Goal: Task Accomplishment & Management: Manage account settings

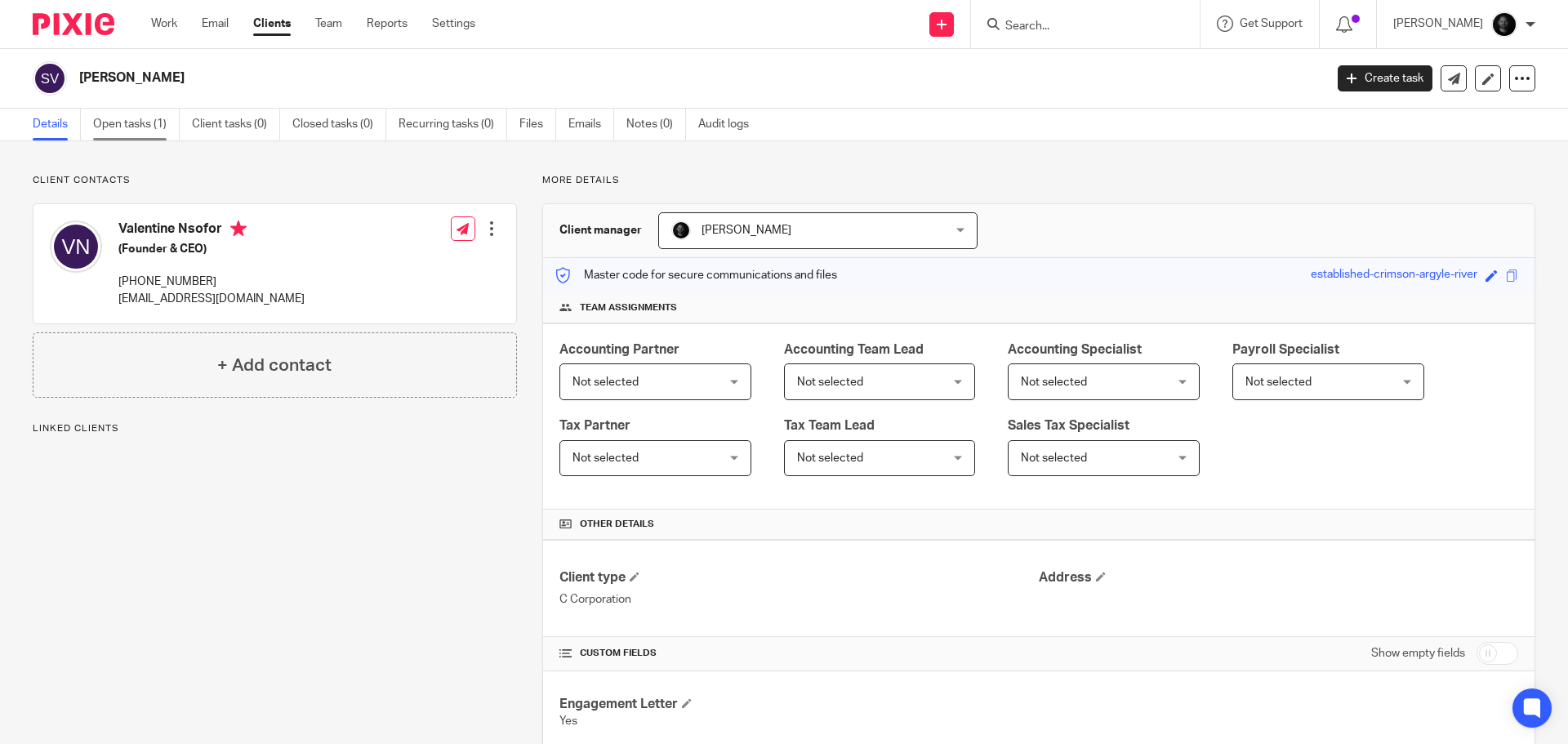
click at [146, 120] on link "Open tasks (1)" at bounding box center [136, 124] width 87 height 31
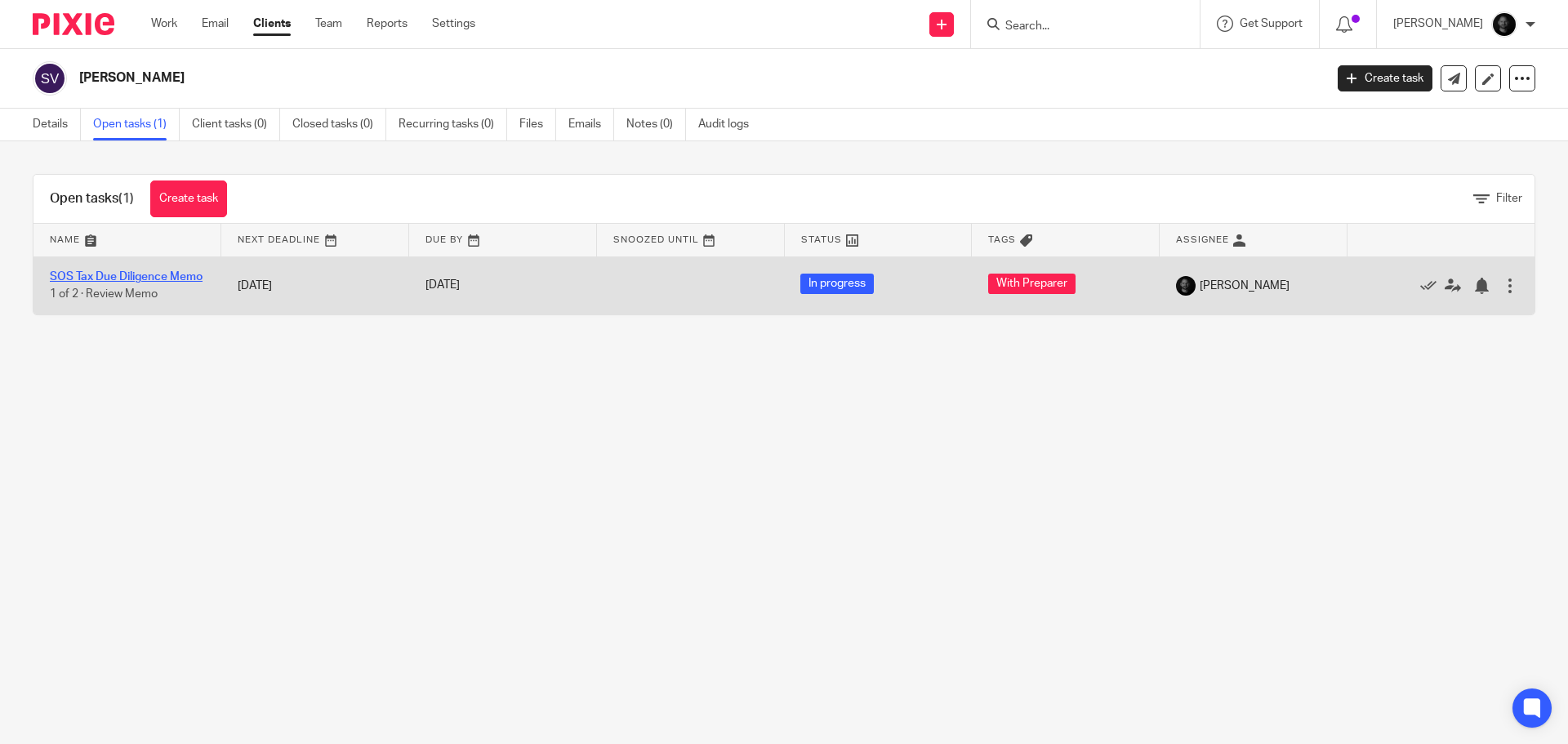
click at [121, 273] on link "SOS Tax Due Diligence Memo" at bounding box center [126, 277] width 153 height 11
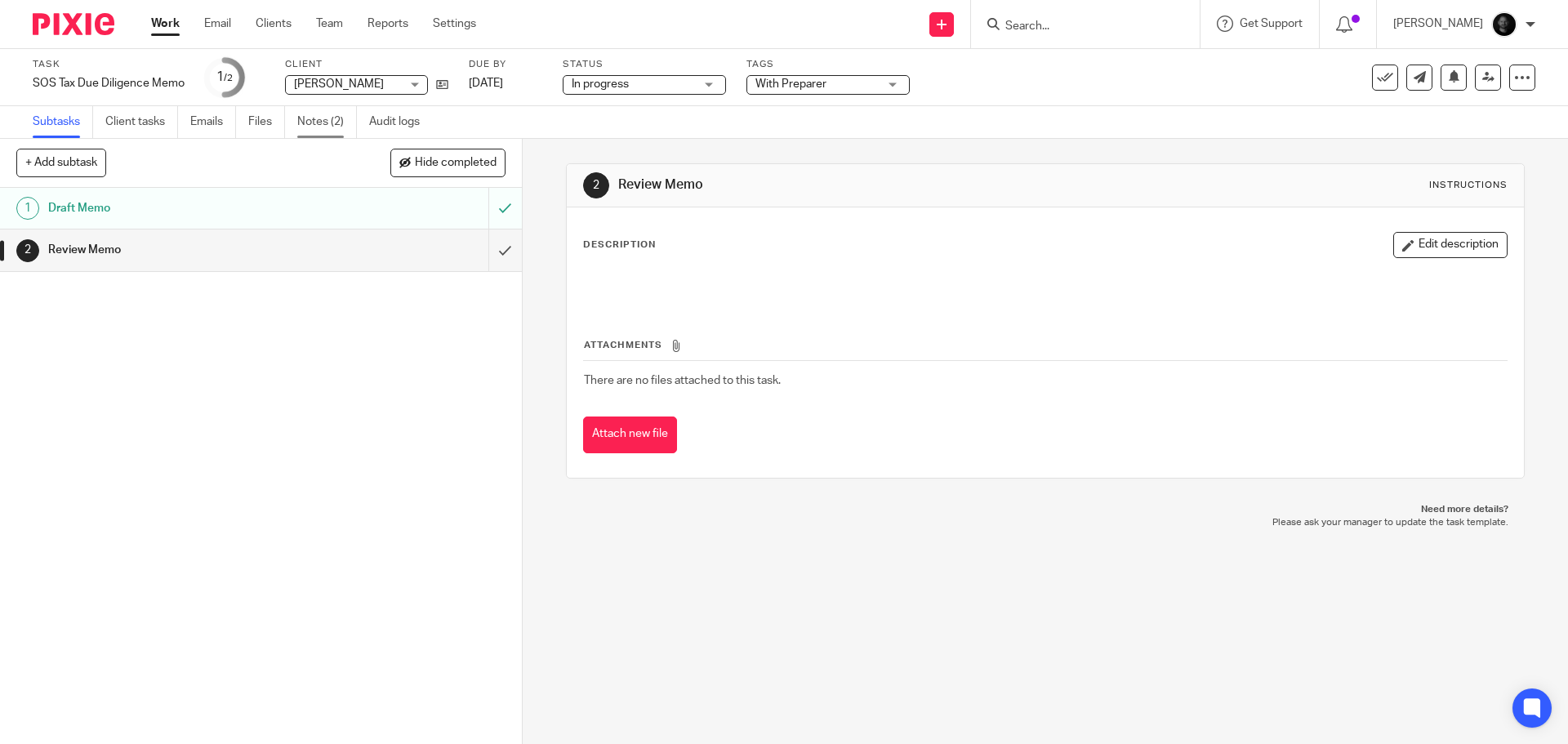
click at [315, 116] on link "Notes (2)" at bounding box center [326, 122] width 60 height 31
